Goal: Task Accomplishment & Management: Complete application form

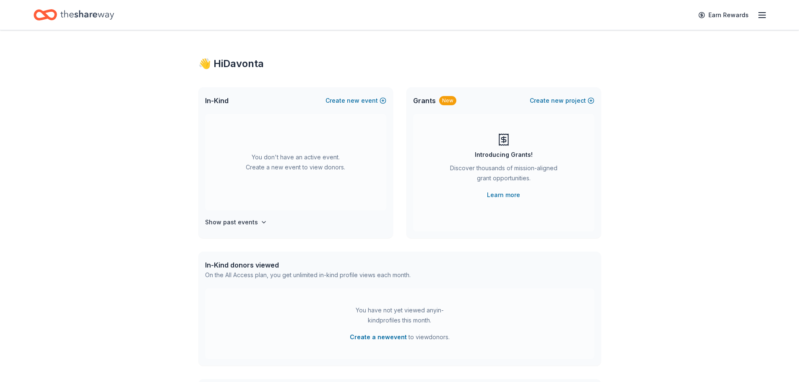
click at [766, 11] on icon "button" at bounding box center [762, 15] width 10 height 10
click at [242, 225] on h4 "Show past events" at bounding box center [231, 222] width 53 height 10
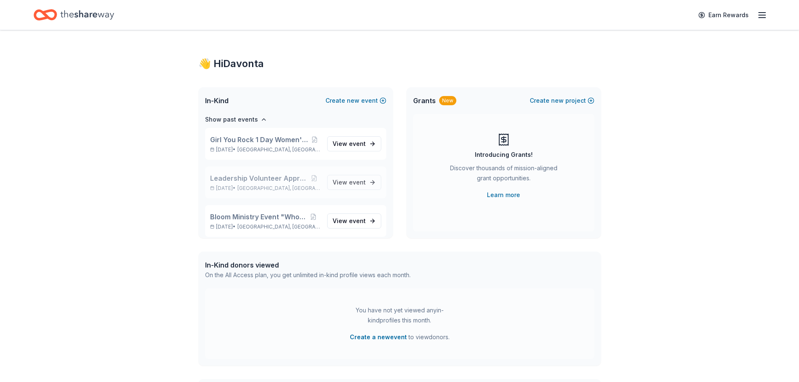
scroll to position [108, 0]
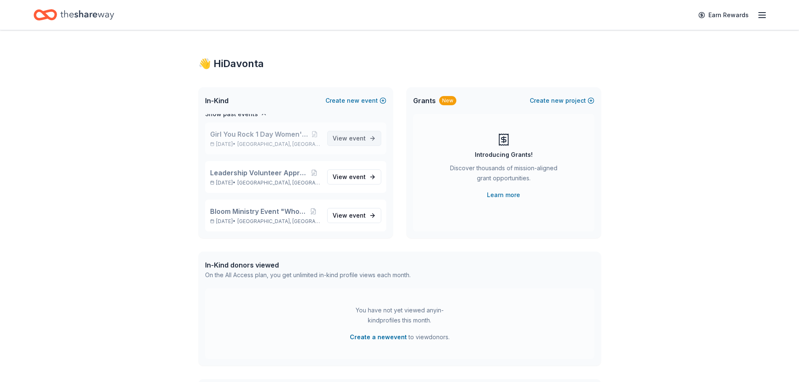
click at [360, 138] on link "View event" at bounding box center [354, 138] width 54 height 15
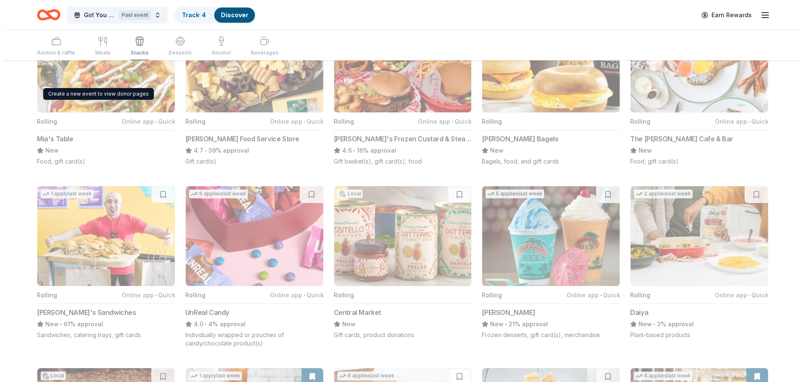
scroll to position [98, 0]
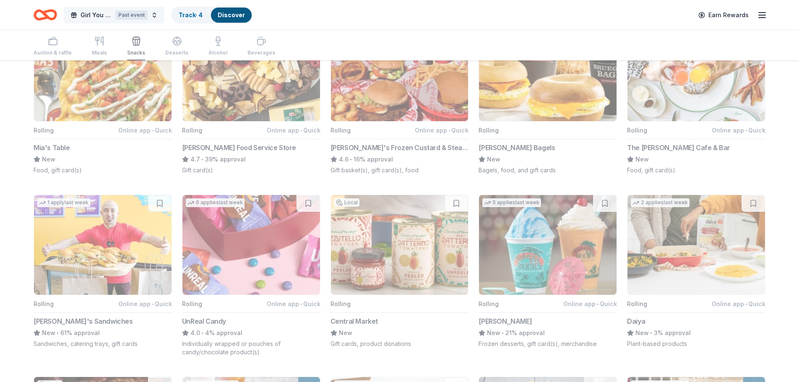
click at [152, 15] on button "Girl You Rock 1 Day Women's Empowerment Past event" at bounding box center [114, 15] width 101 height 17
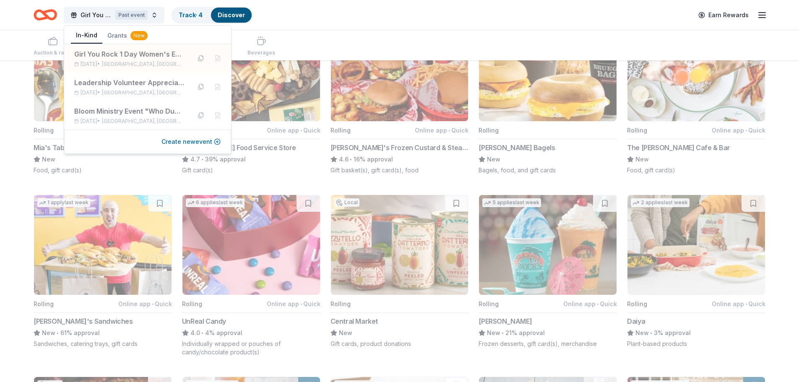
click at [174, 143] on button "Create new event" at bounding box center [191, 142] width 59 height 10
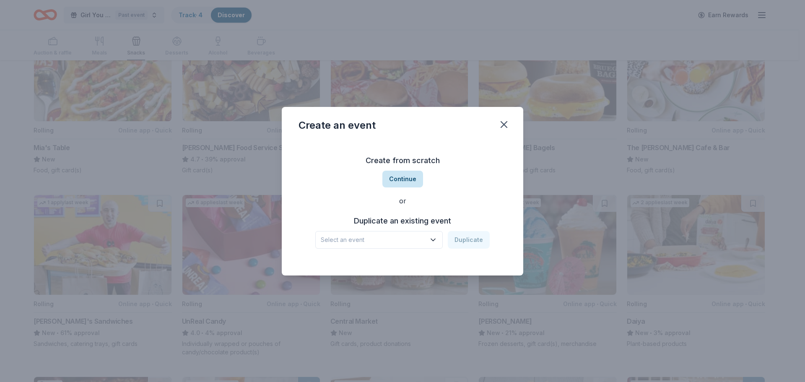
click at [405, 177] on button "Continue" at bounding box center [403, 179] width 41 height 17
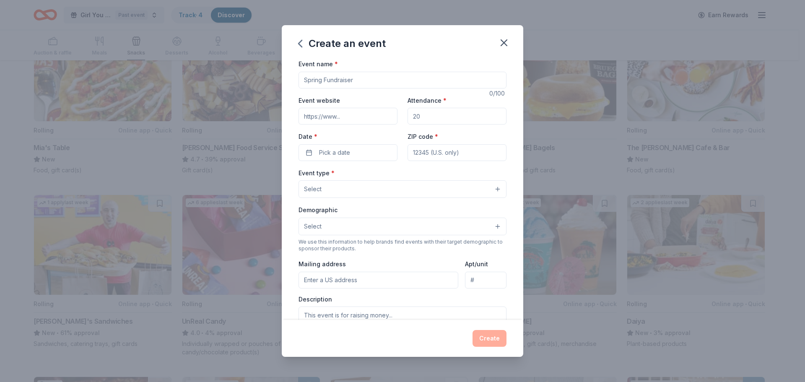
click at [353, 78] on input "Event name *" at bounding box center [403, 80] width 208 height 17
type input "Financial Literacy Event"
click at [453, 113] on input "Attendance *" at bounding box center [457, 116] width 99 height 17
type input "100"
click at [362, 152] on button "Pick a date" at bounding box center [348, 152] width 99 height 17
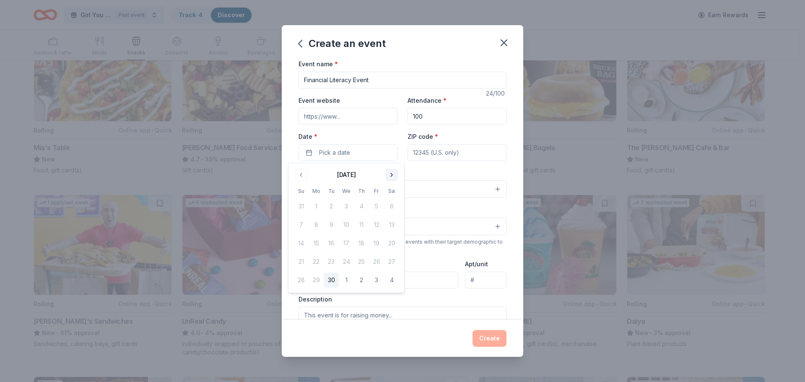
click at [395, 173] on button "Go to next month" at bounding box center [392, 175] width 12 height 12
click at [394, 174] on button "Go to next month" at bounding box center [392, 175] width 12 height 12
click at [300, 177] on button "Go to previous month" at bounding box center [301, 175] width 12 height 12
click at [396, 178] on button "Go to next month" at bounding box center [392, 175] width 12 height 12
click at [379, 224] on button "7" at bounding box center [376, 224] width 15 height 15
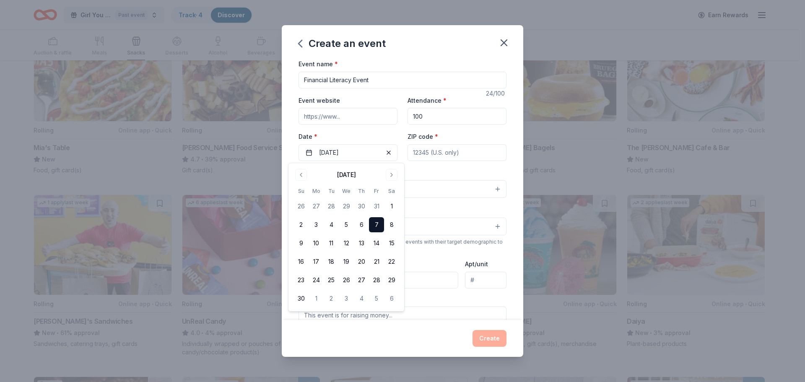
click at [479, 154] on input "ZIP code *" at bounding box center [457, 152] width 99 height 17
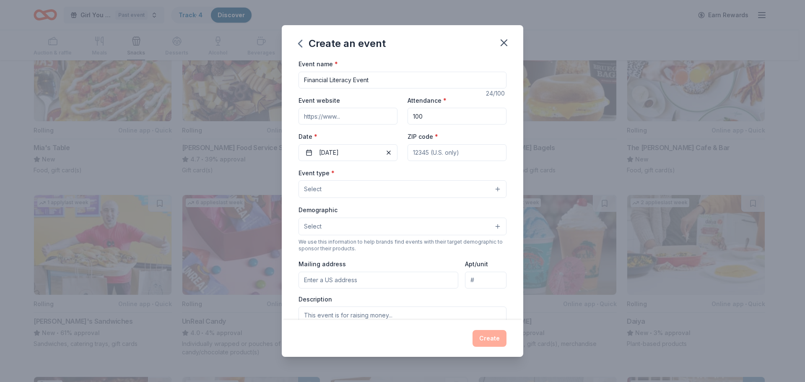
type input "78218"
type input "8235 Vicar Drive"
click at [361, 277] on input "8235 Vicar Drive" at bounding box center [379, 280] width 160 height 17
click at [360, 277] on input "8235 Vicar Drive" at bounding box center [379, 280] width 160 height 17
click at [409, 252] on div "We use this information to help brands find events with their target demographi…" at bounding box center [403, 245] width 208 height 13
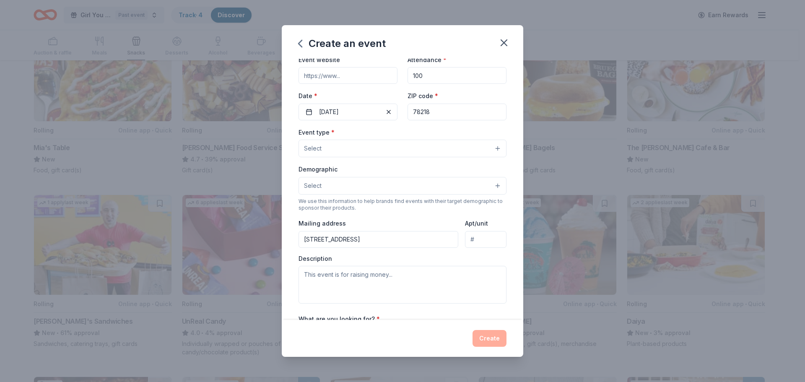
scroll to position [0, 0]
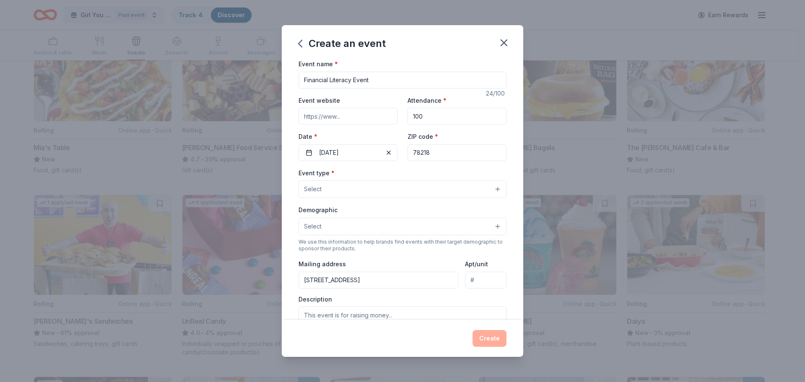
click at [381, 188] on button "Select" at bounding box center [403, 189] width 208 height 18
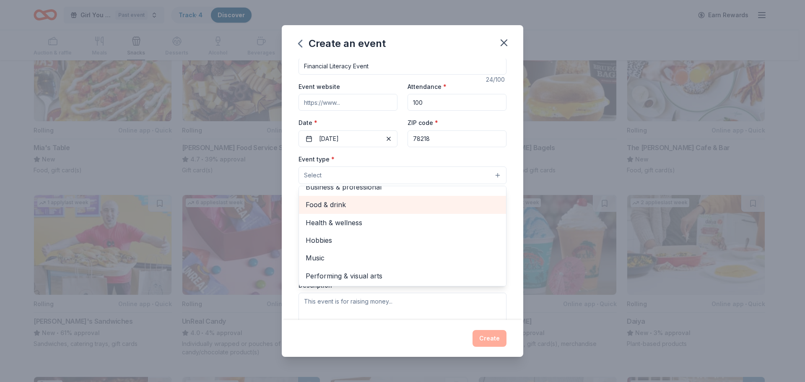
scroll to position [28, 0]
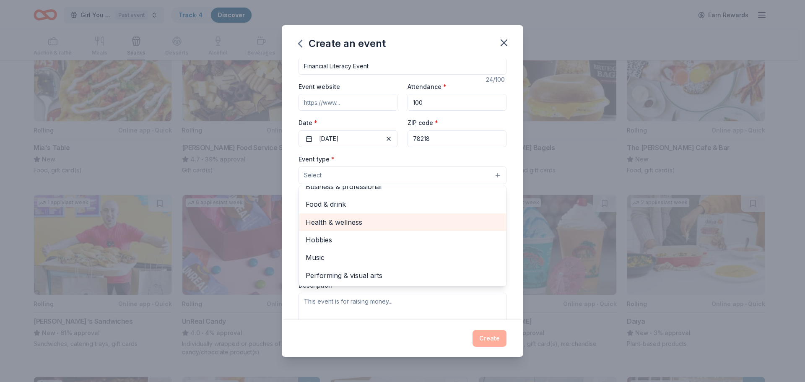
click at [358, 224] on span "Health & wellness" at bounding box center [403, 222] width 194 height 11
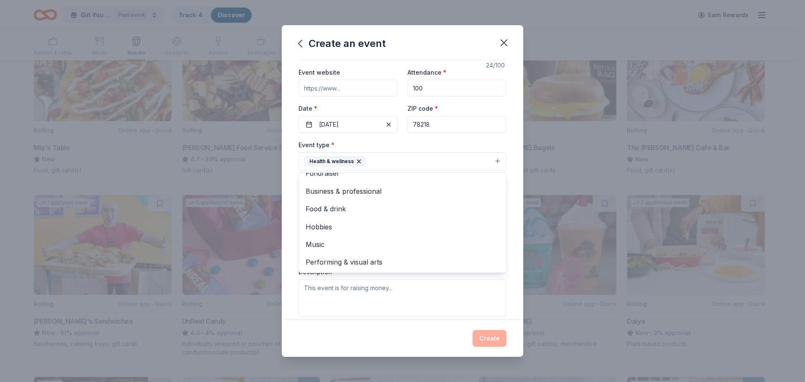
click at [352, 160] on div "Health & wellness" at bounding box center [335, 161] width 62 height 11
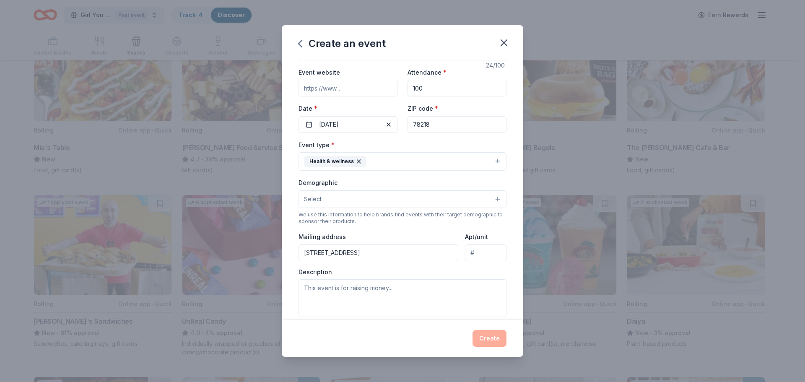
click at [359, 161] on icon "button" at bounding box center [358, 161] width 3 height 3
click at [373, 159] on button "Select" at bounding box center [403, 161] width 208 height 18
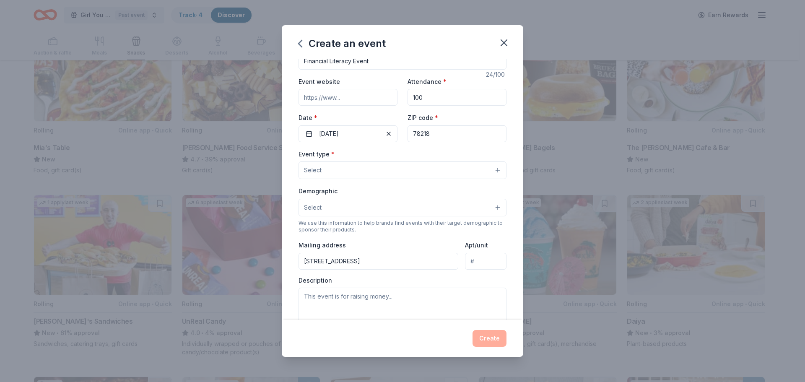
scroll to position [14, 0]
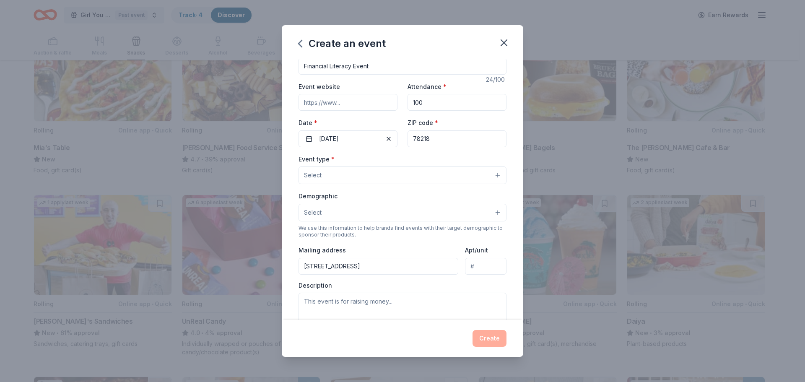
click at [386, 172] on button "Select" at bounding box center [403, 176] width 208 height 18
click at [495, 177] on button "Select" at bounding box center [403, 176] width 208 height 18
click at [492, 175] on button "Select" at bounding box center [403, 176] width 208 height 18
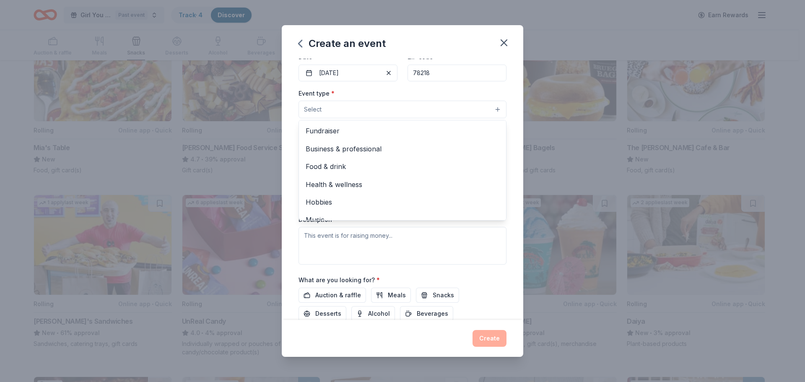
scroll to position [126, 0]
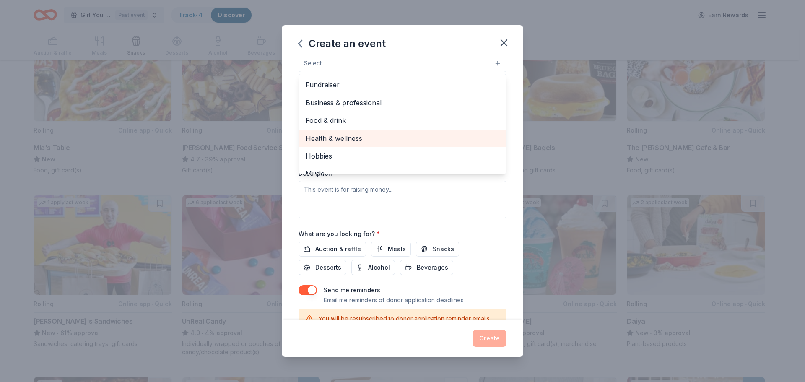
click at [358, 141] on span "Health & wellness" at bounding box center [403, 138] width 194 height 11
click at [291, 135] on div "Event name * Financial Literacy Event 24 /100 Event website Attendance * 100 Da…" at bounding box center [403, 189] width 242 height 261
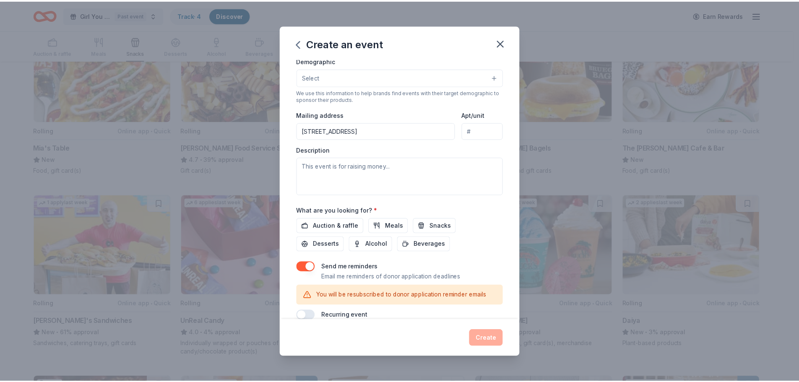
scroll to position [164, 0]
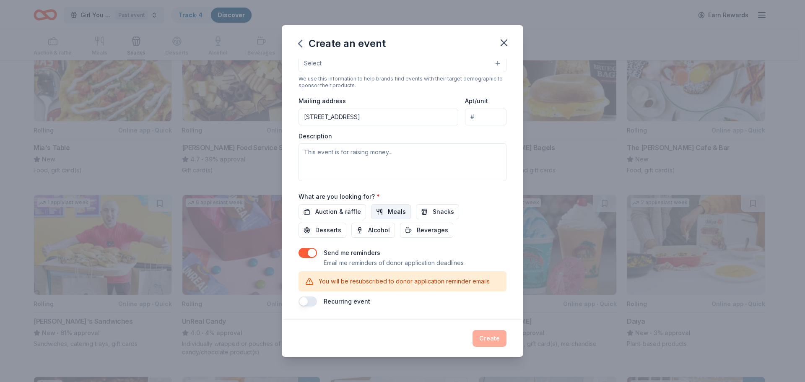
click at [388, 209] on span "Meals" at bounding box center [397, 212] width 18 height 10
click at [433, 210] on span "Snacks" at bounding box center [443, 212] width 21 height 10
click at [424, 231] on span "Beverages" at bounding box center [432, 230] width 31 height 10
click at [480, 336] on button "Create" at bounding box center [490, 338] width 34 height 17
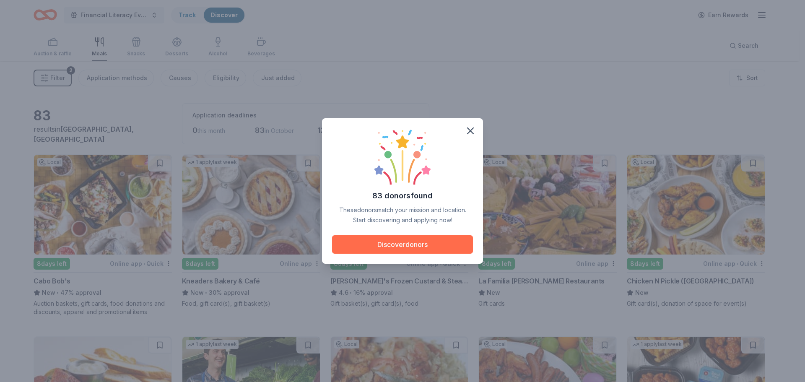
click at [444, 240] on button "Discover donors" at bounding box center [402, 244] width 141 height 18
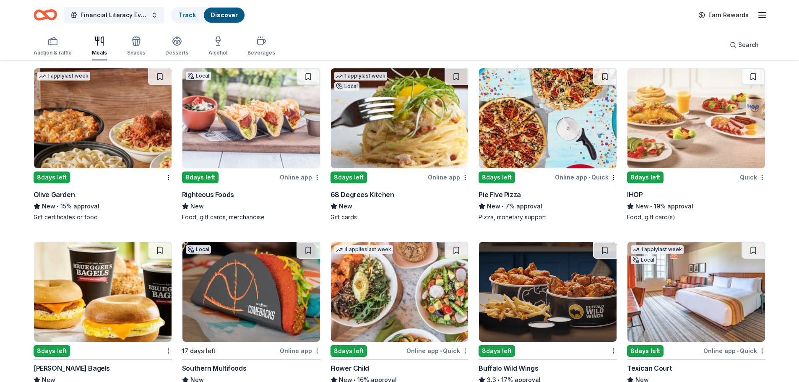
scroll to position [1161, 0]
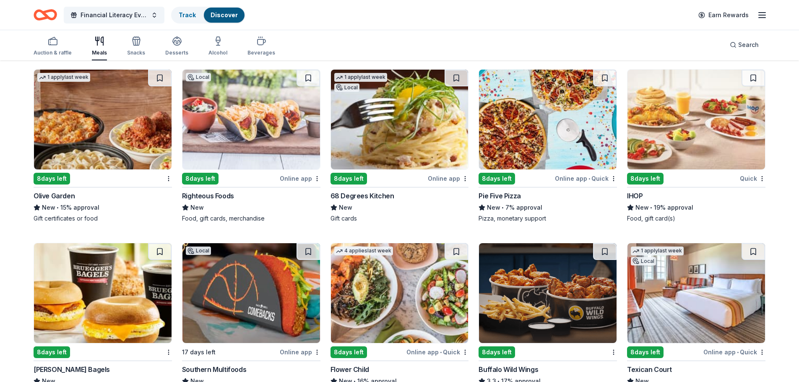
click at [518, 269] on img at bounding box center [548, 293] width 138 height 100
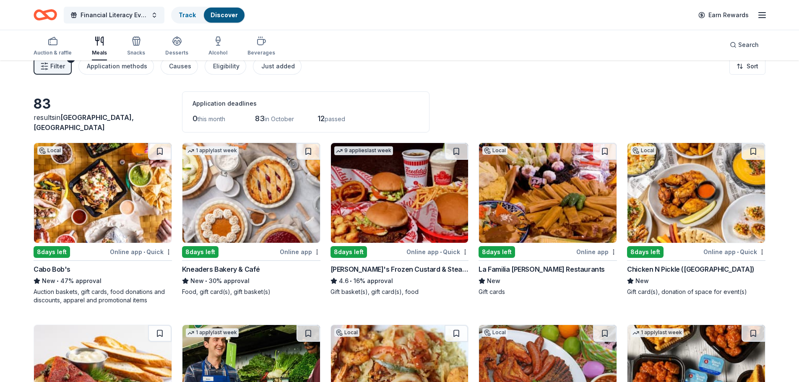
scroll to position [0, 0]
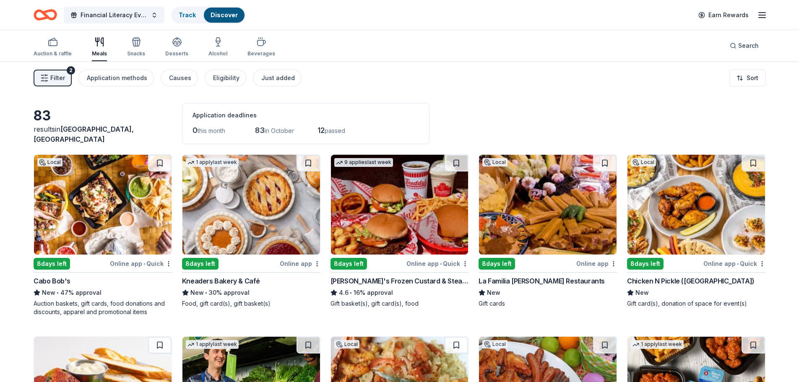
click at [647, 280] on div "Chicken N Pickle (San Antonio)" at bounding box center [691, 281] width 128 height 10
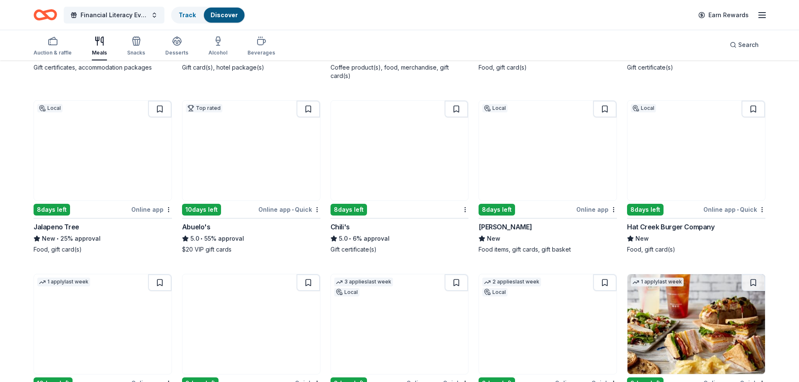
scroll to position [783, 0]
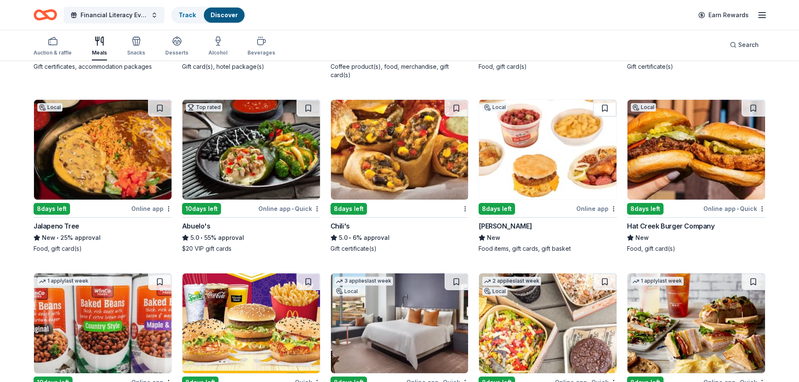
click at [389, 188] on img at bounding box center [400, 150] width 138 height 100
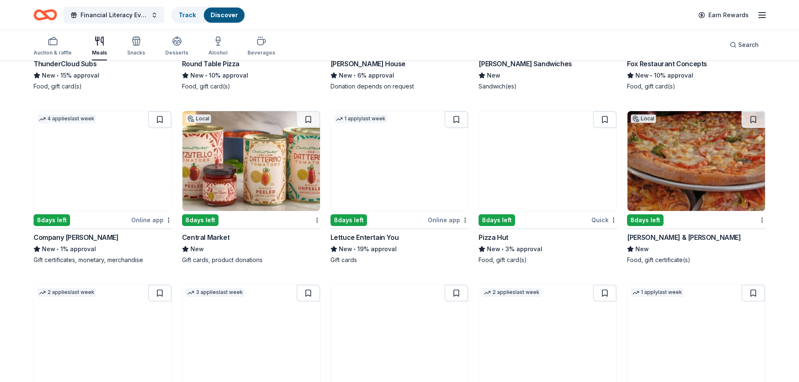
scroll to position [1818, 0]
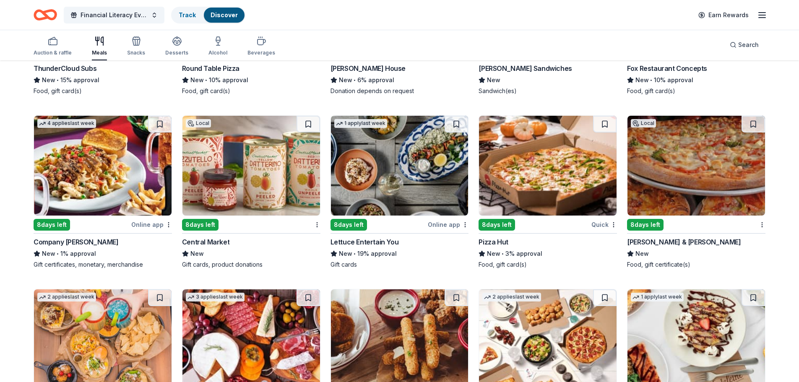
click at [500, 228] on div "8 days left Quick Pizza Hut New • 3% approval Food, gift card(s)" at bounding box center [548, 192] width 138 height 154
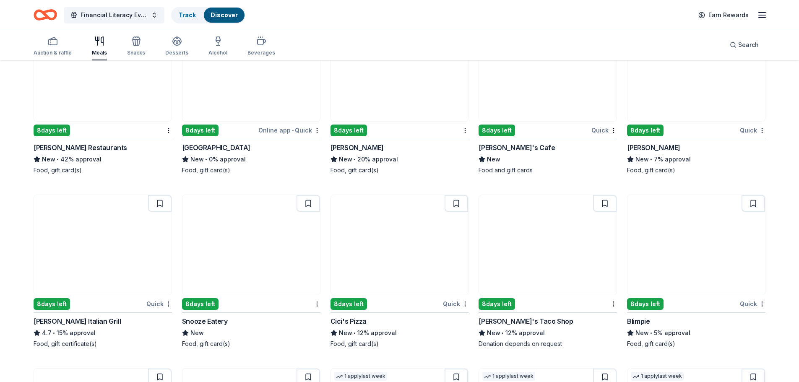
scroll to position [2419, 0]
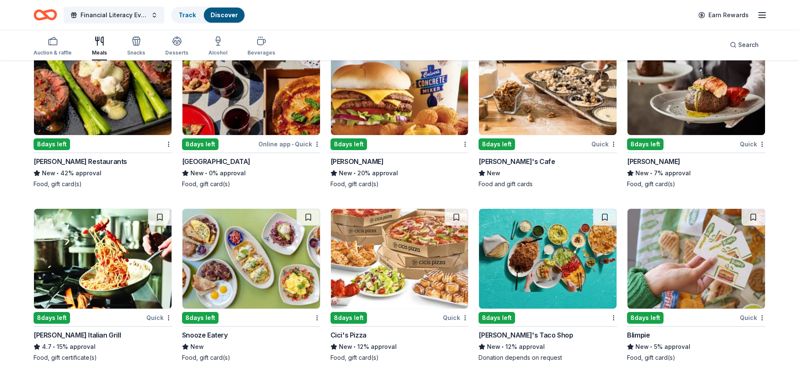
click at [359, 313] on div "8 days left" at bounding box center [349, 318] width 36 height 12
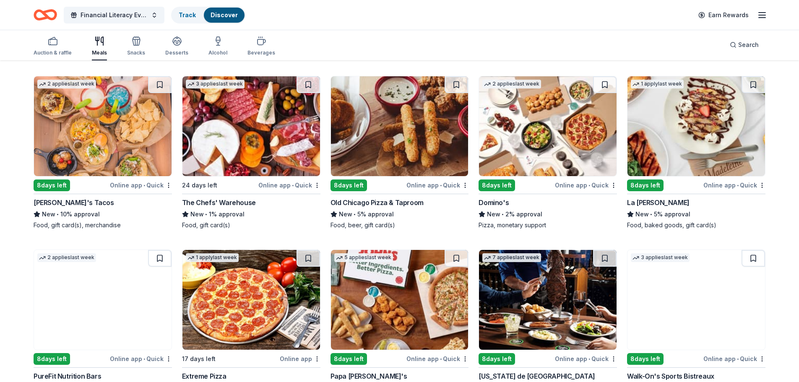
scroll to position [2028, 0]
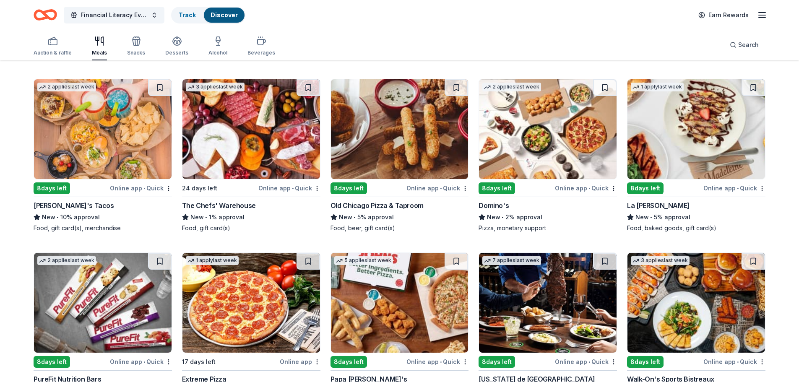
click at [540, 141] on img at bounding box center [548, 129] width 138 height 100
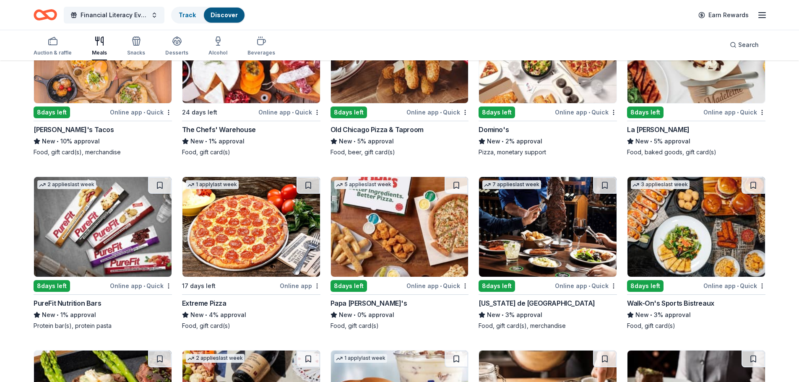
scroll to position [2154, 0]
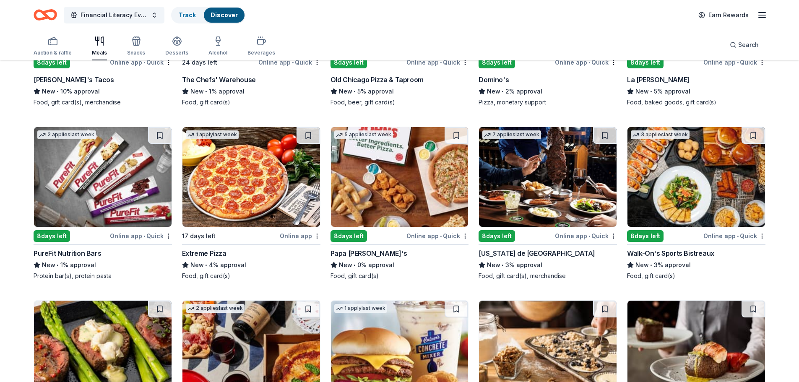
click at [356, 248] on div "Papa John's" at bounding box center [369, 253] width 77 height 10
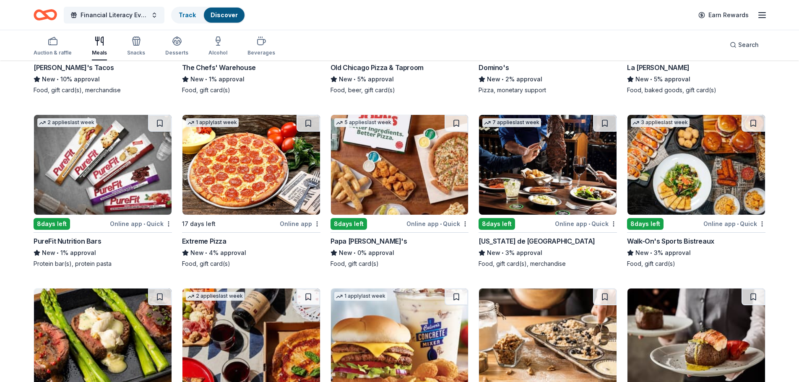
scroll to position [2168, 0]
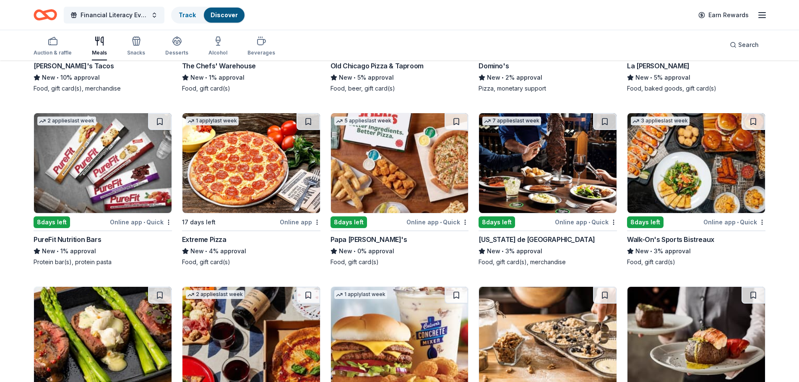
click at [505, 235] on div "[US_STATE] de [GEOGRAPHIC_DATA]" at bounding box center [537, 240] width 117 height 10
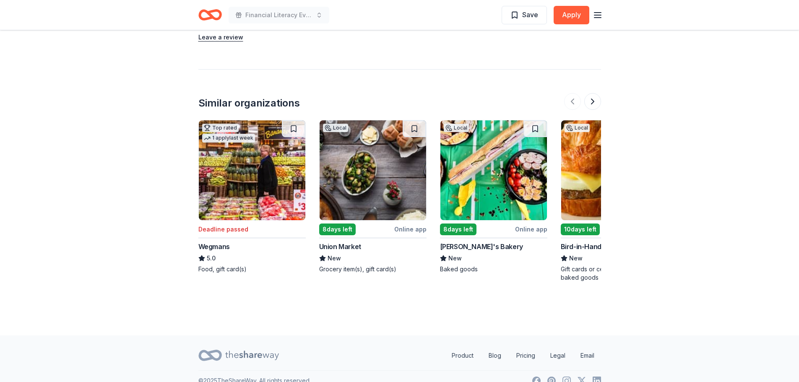
scroll to position [922, 0]
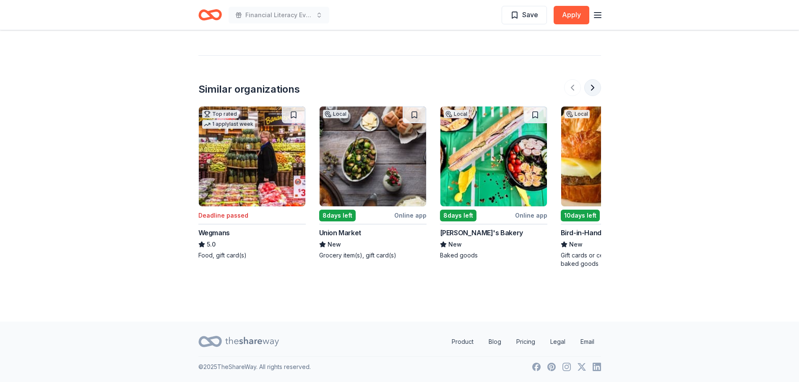
click at [597, 87] on button at bounding box center [592, 87] width 17 height 17
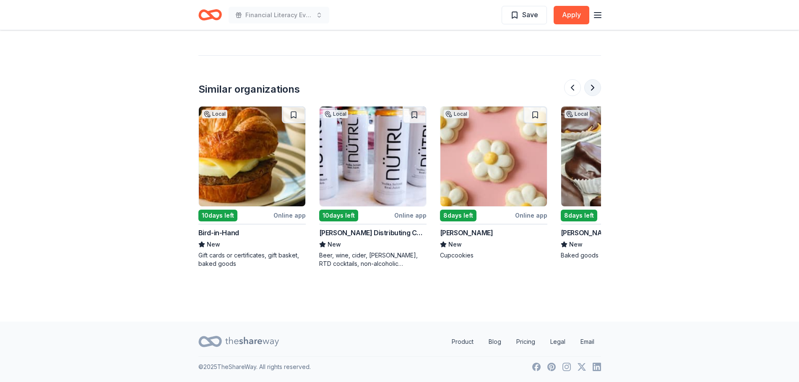
click at [597, 88] on button at bounding box center [592, 87] width 17 height 17
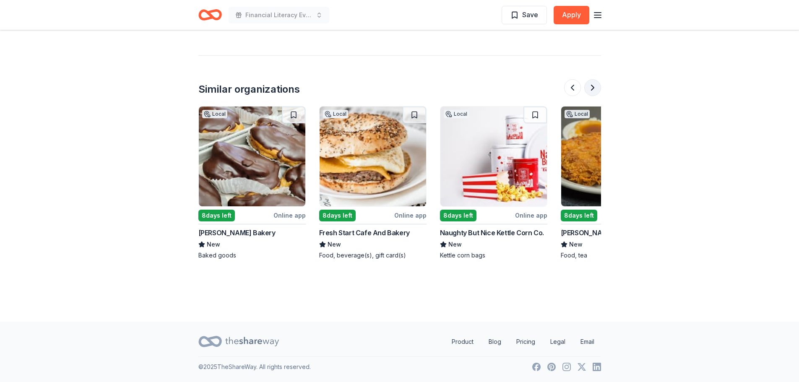
click at [597, 88] on button at bounding box center [592, 87] width 17 height 17
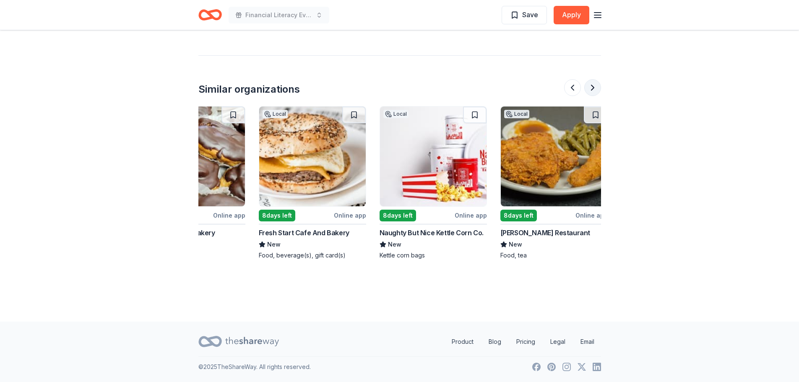
scroll to position [0, 792]
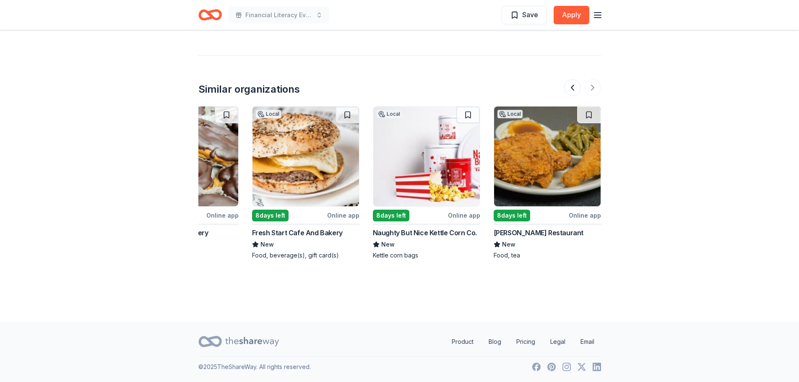
click at [593, 88] on div at bounding box center [582, 87] width 37 height 17
click at [576, 89] on button at bounding box center [572, 87] width 17 height 17
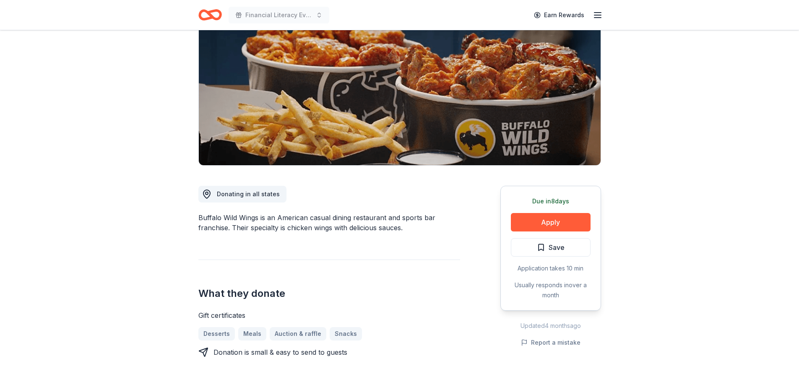
scroll to position [83, 0]
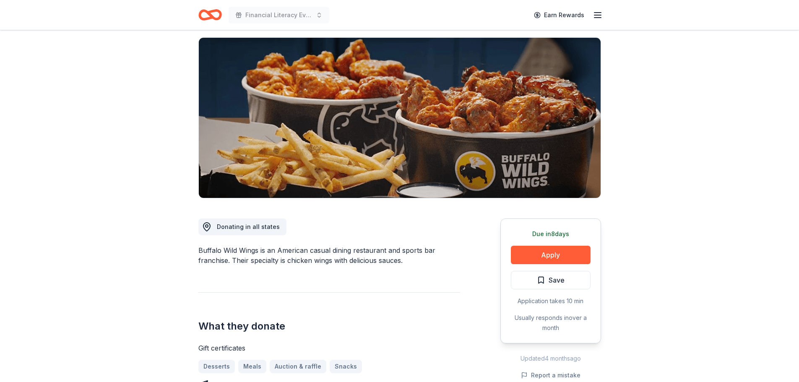
scroll to position [0, 0]
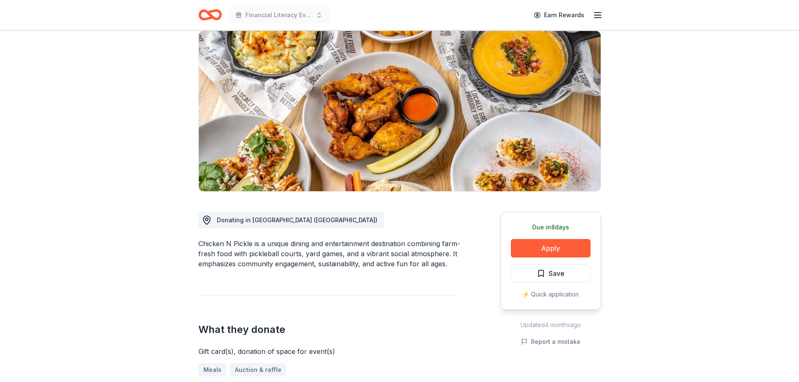
scroll to position [70, 0]
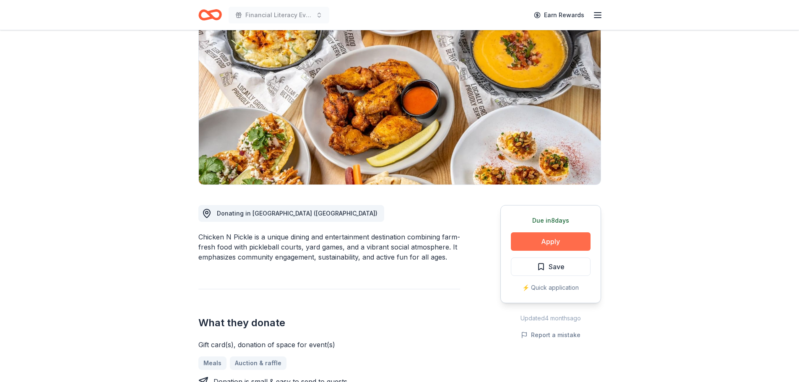
click at [554, 242] on button "Apply" at bounding box center [551, 241] width 80 height 18
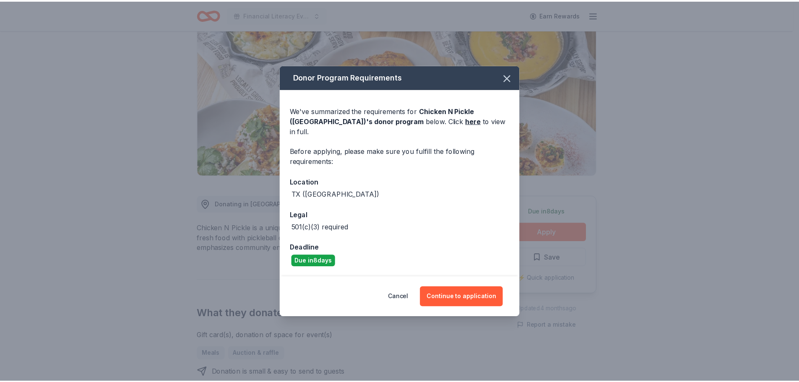
scroll to position [84, 0]
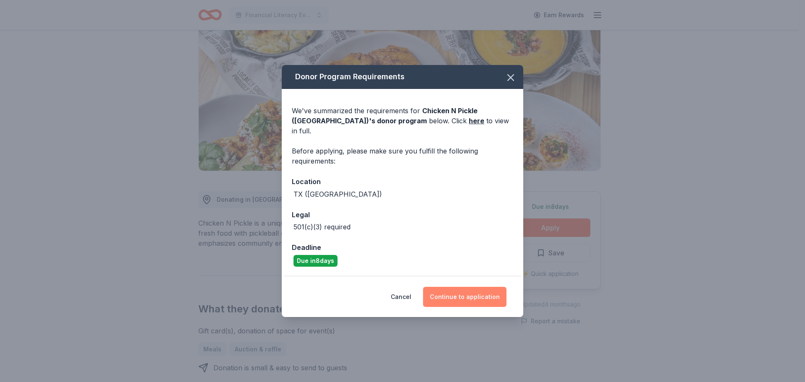
click at [456, 297] on button "Continue to application" at bounding box center [464, 297] width 83 height 20
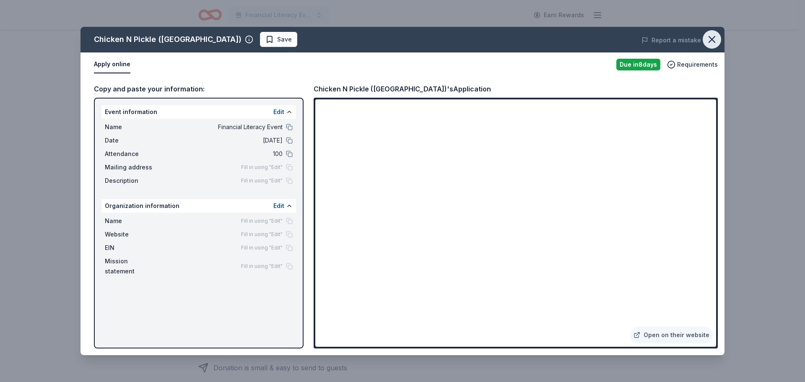
click at [708, 36] on icon "button" at bounding box center [712, 40] width 12 height 12
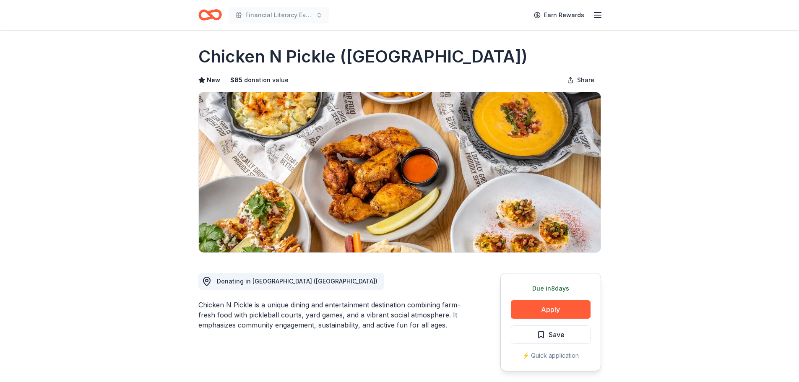
scroll to position [0, 0]
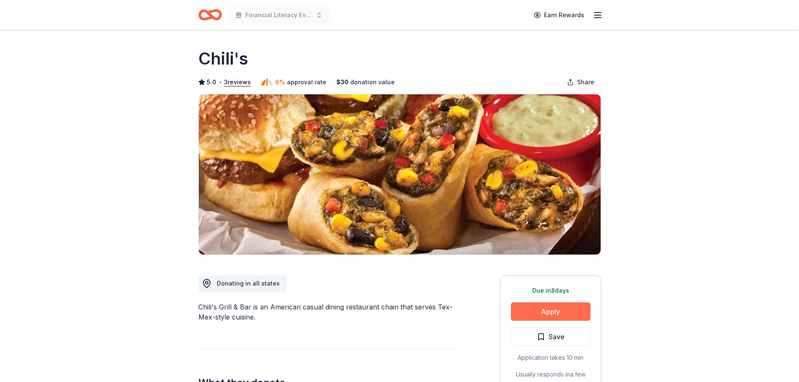
click at [543, 313] on button "Apply" at bounding box center [551, 311] width 80 height 18
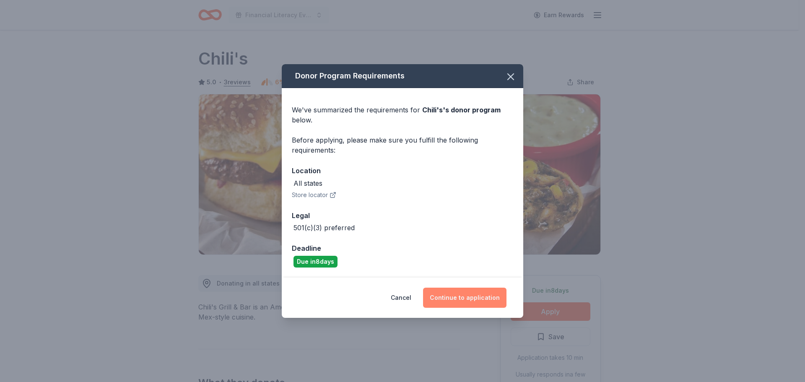
click at [461, 293] on button "Continue to application" at bounding box center [464, 298] width 83 height 20
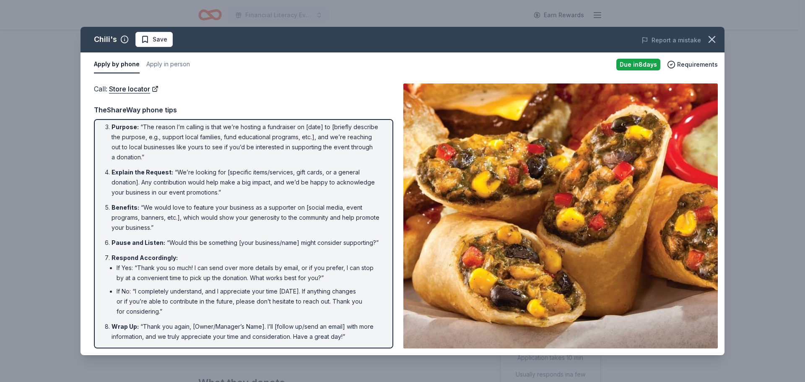
scroll to position [52, 0]
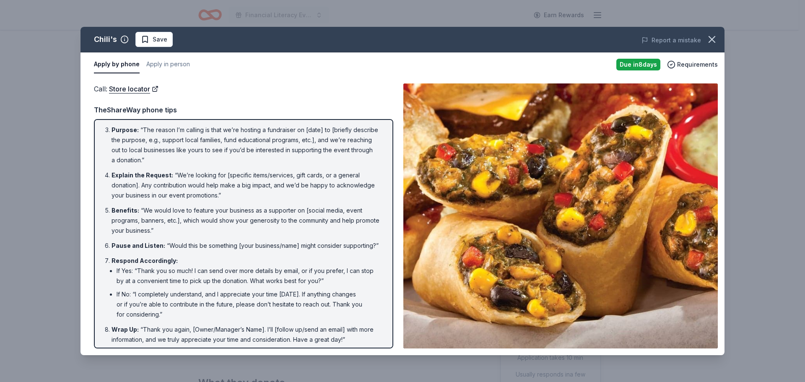
click at [268, 241] on li "Pause and Listen : “Would this be something [your business/name] might consider…" at bounding box center [246, 246] width 269 height 10
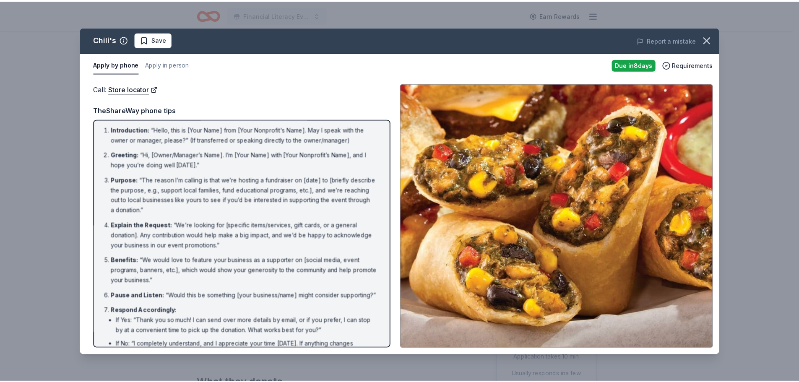
scroll to position [0, 0]
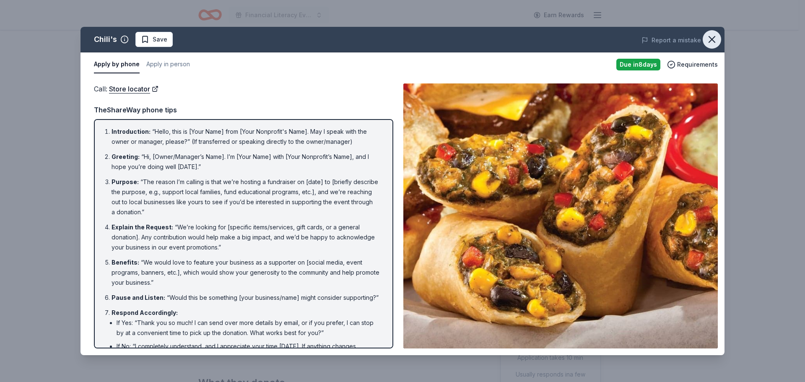
click at [713, 37] on icon "button" at bounding box center [712, 40] width 12 height 12
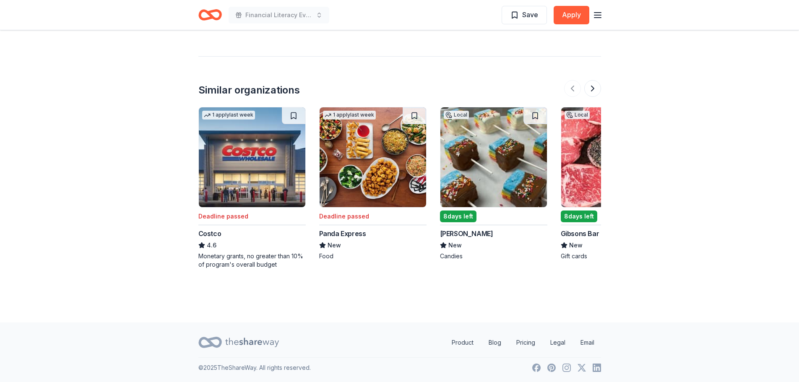
scroll to position [798, 0]
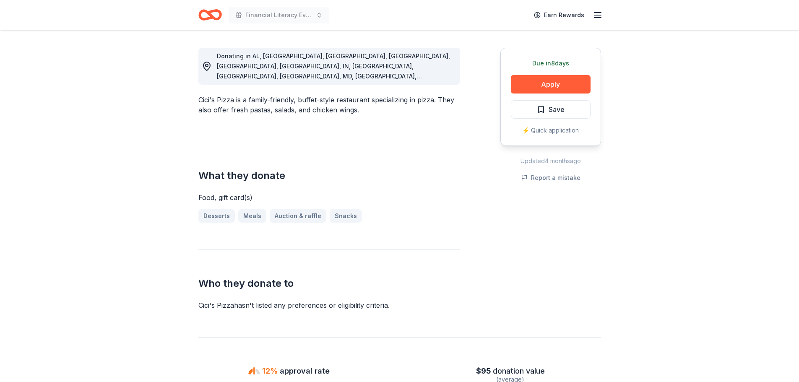
scroll to position [168, 0]
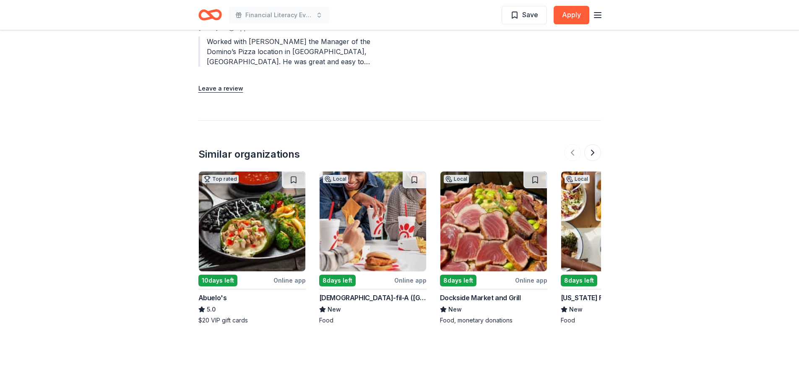
scroll to position [797, 0]
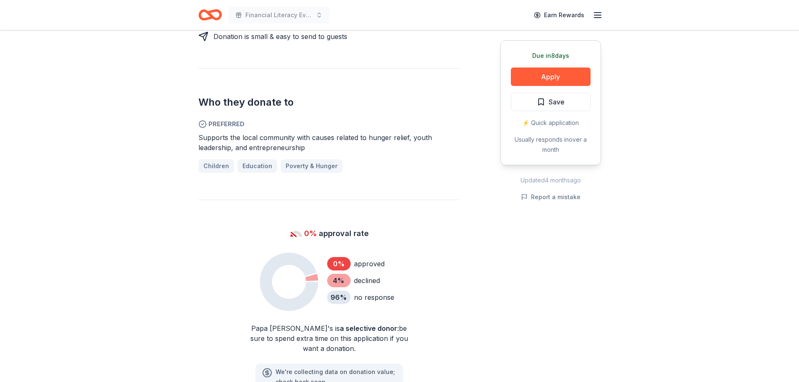
scroll to position [420, 0]
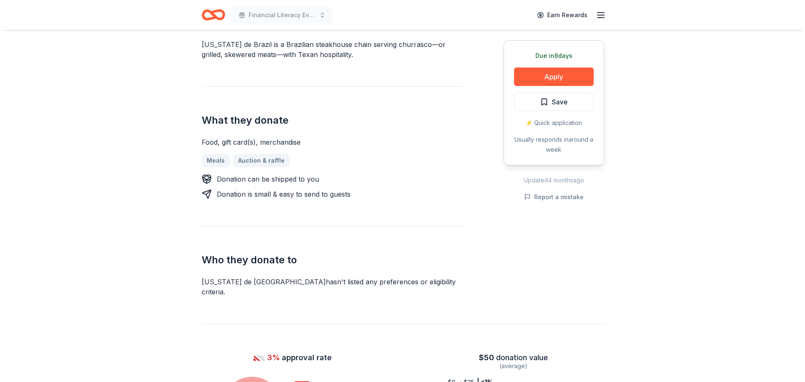
scroll to position [280, 0]
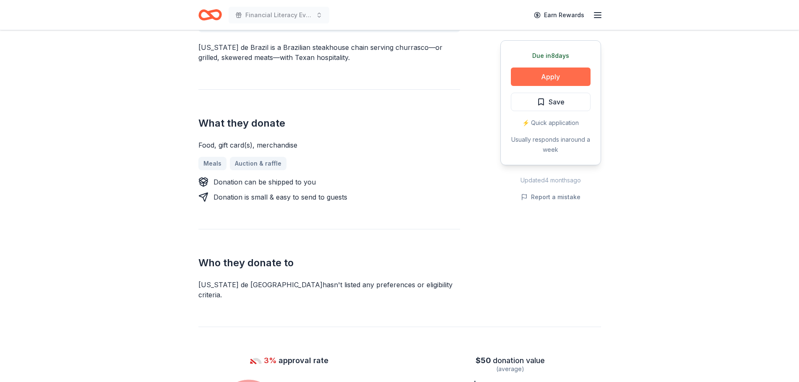
click at [562, 72] on button "Apply" at bounding box center [551, 77] width 80 height 18
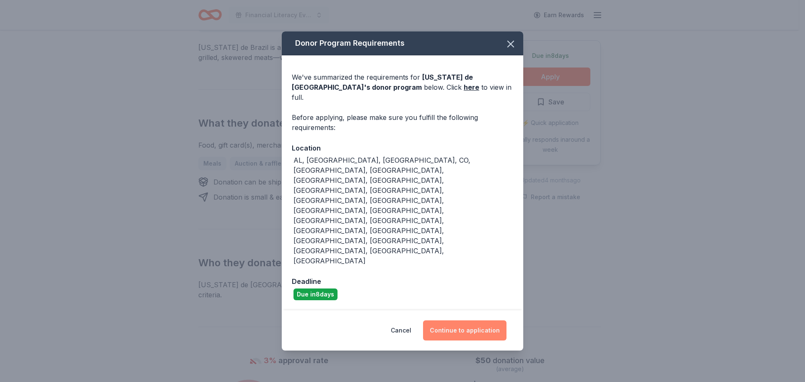
click at [453, 321] on button "Continue to application" at bounding box center [464, 331] width 83 height 20
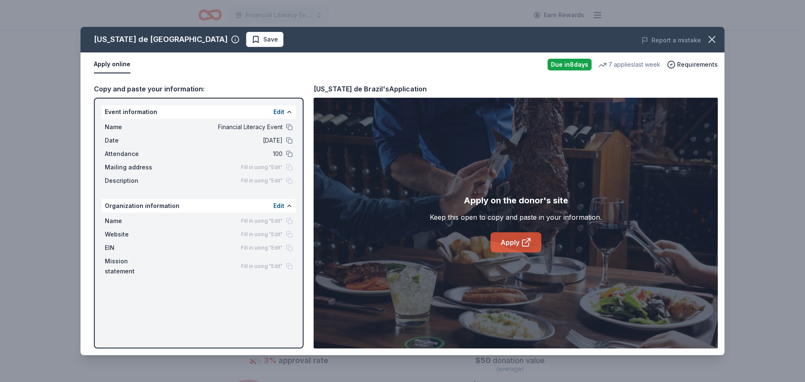
click at [516, 239] on link "Apply" at bounding box center [516, 242] width 51 height 20
